Goal: Task Accomplishment & Management: Use online tool/utility

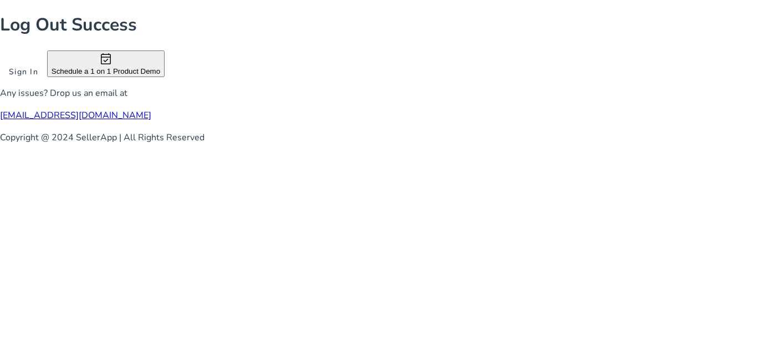
click at [38, 78] on span "Sign In" at bounding box center [23, 72] width 29 height 12
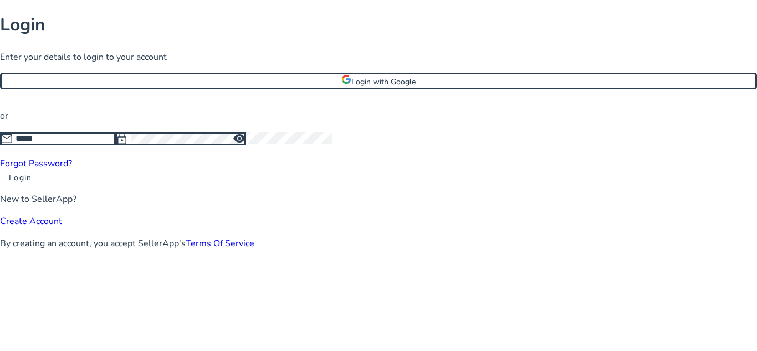
type input "**********"
click at [32, 184] on span "Login" at bounding box center [20, 178] width 23 height 12
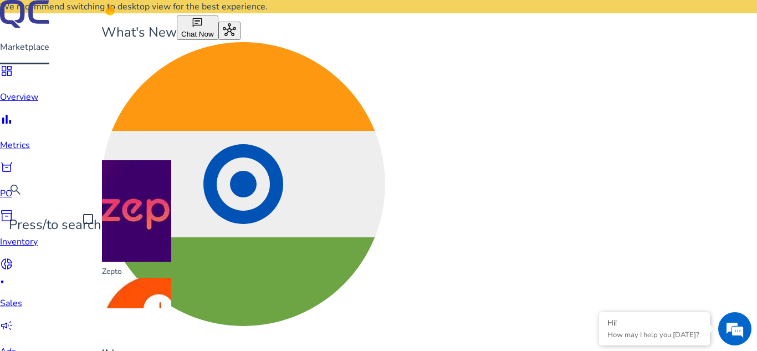
click at [129, 171] on div "Zepto" at bounding box center [156, 219] width 108 height 118
click at [124, 278] on mat-option "Instamart" at bounding box center [122, 339] width 97 height 123
click at [419, 139] on div at bounding box center [378, 175] width 757 height 351
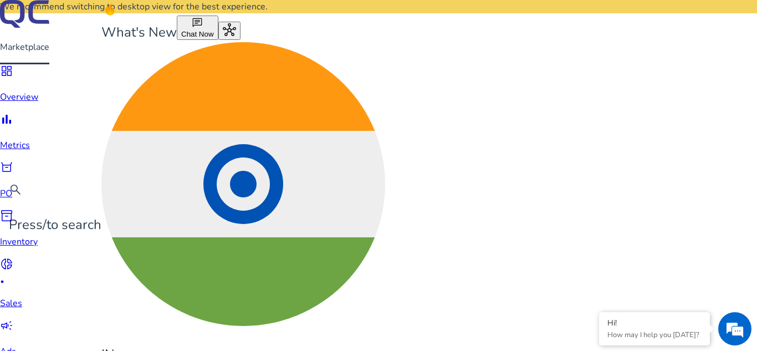
type input "**********"
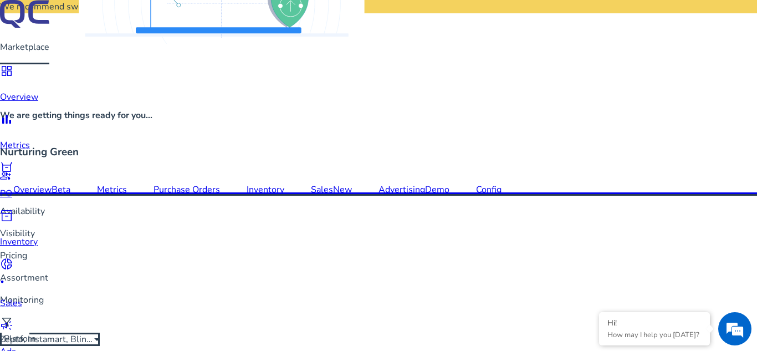
click at [362, 274] on span "All" at bounding box center [357, 272] width 10 height 12
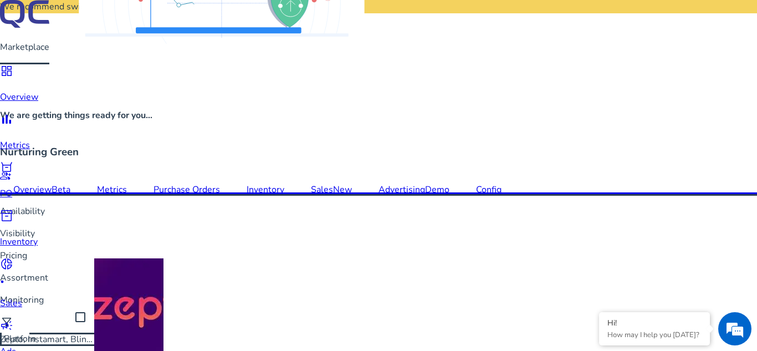
click at [126, 271] on div "Zepto" at bounding box center [148, 317] width 108 height 118
click at [471, 236] on div at bounding box center [378, 175] width 757 height 351
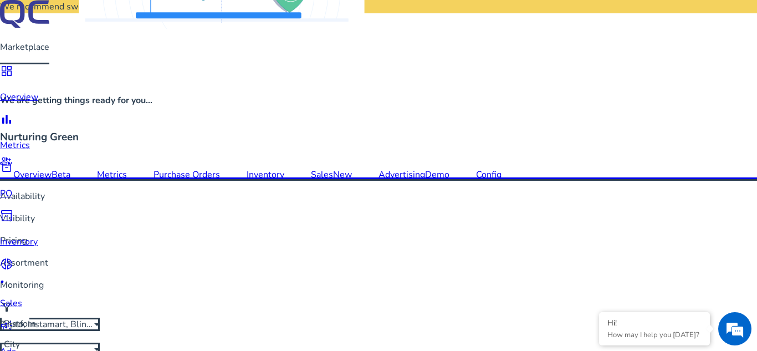
scroll to position [610, 0]
